Goal: Find specific page/section: Find specific page/section

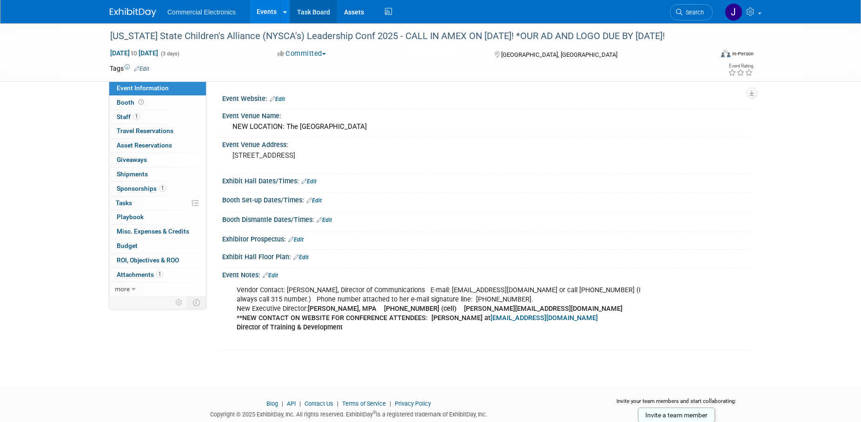
click at [311, 12] on link "Task Board" at bounding box center [313, 11] width 47 height 23
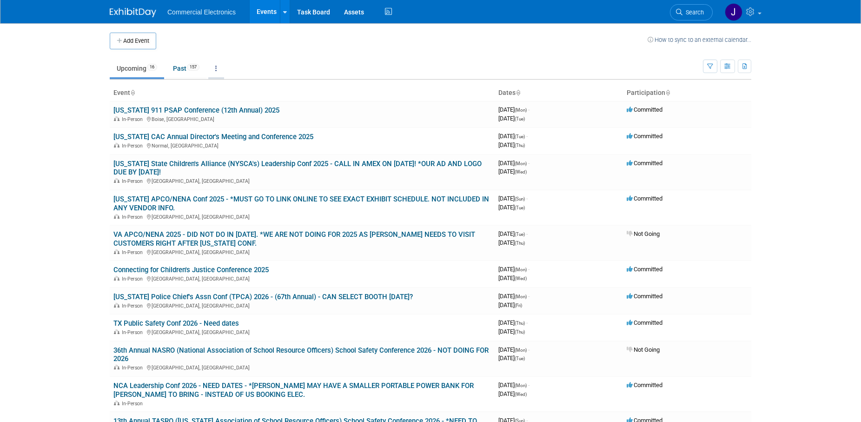
click at [220, 69] on link at bounding box center [216, 68] width 16 height 18
click at [234, 106] on link "Grouped Annually Events grouped by year" at bounding box center [245, 110] width 74 height 20
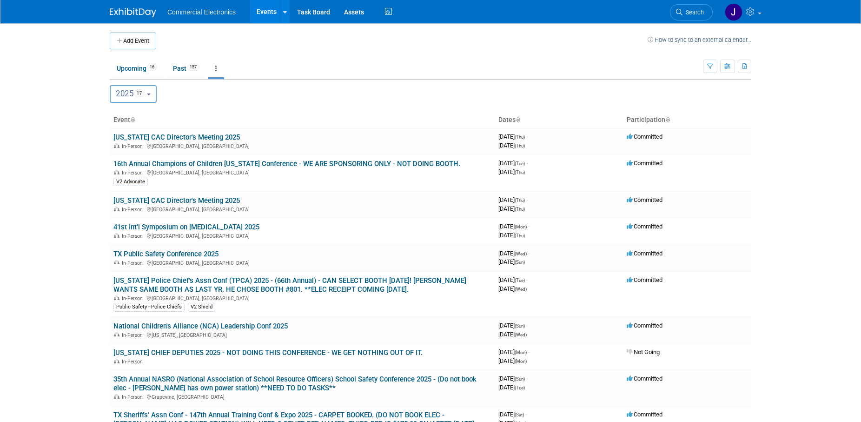
click at [157, 95] on button "2025 17" at bounding box center [133, 94] width 47 height 18
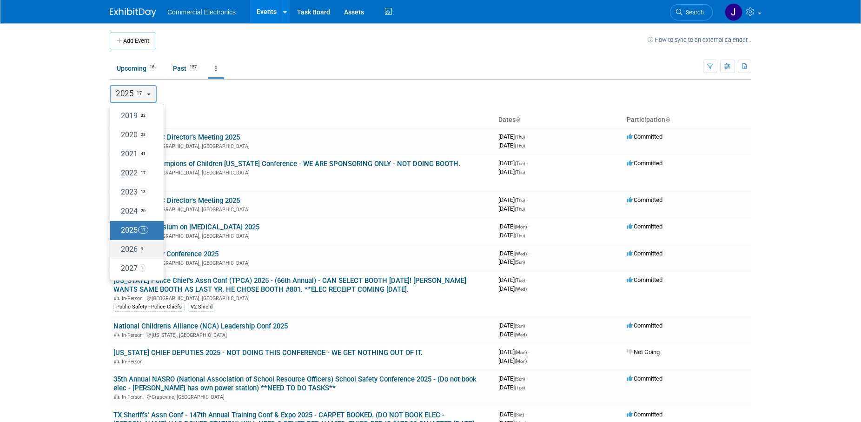
click at [129, 246] on label "2026 9" at bounding box center [135, 249] width 40 height 15
click at [118, 246] on input "2026 9" at bounding box center [115, 249] width 6 height 6
select select "2026"
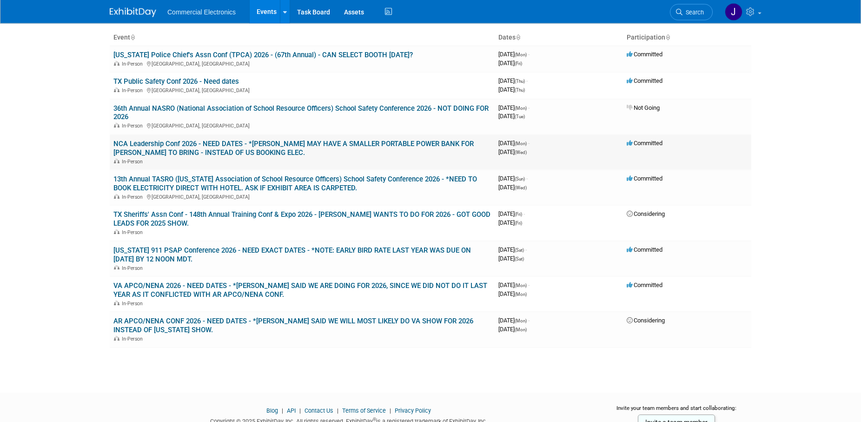
scroll to position [71, 0]
